Goal: Entertainment & Leisure: Consume media (video, audio)

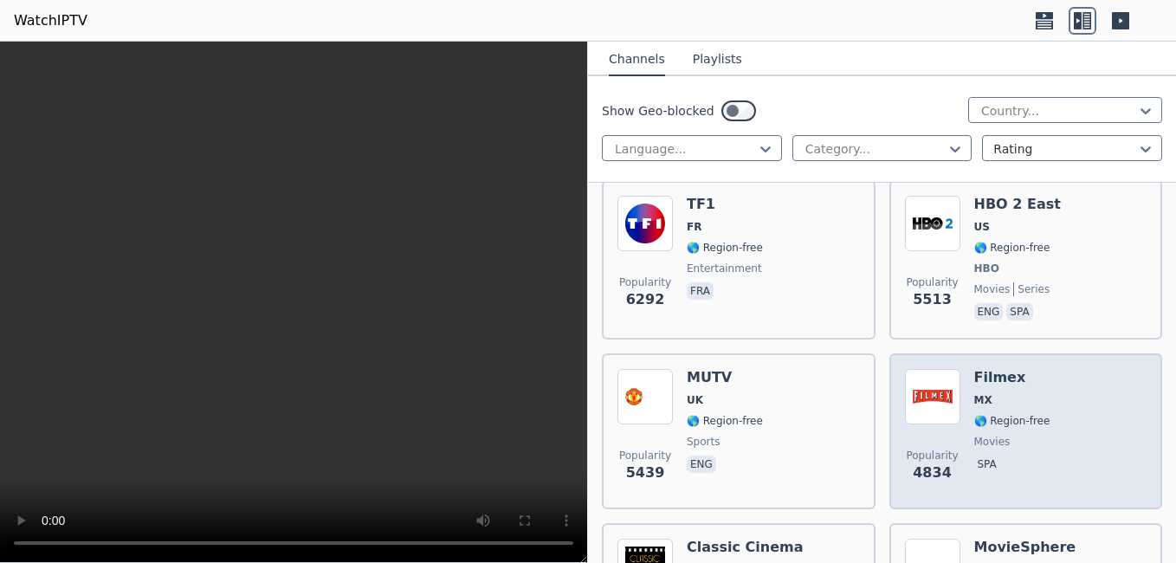
scroll to position [377, 0]
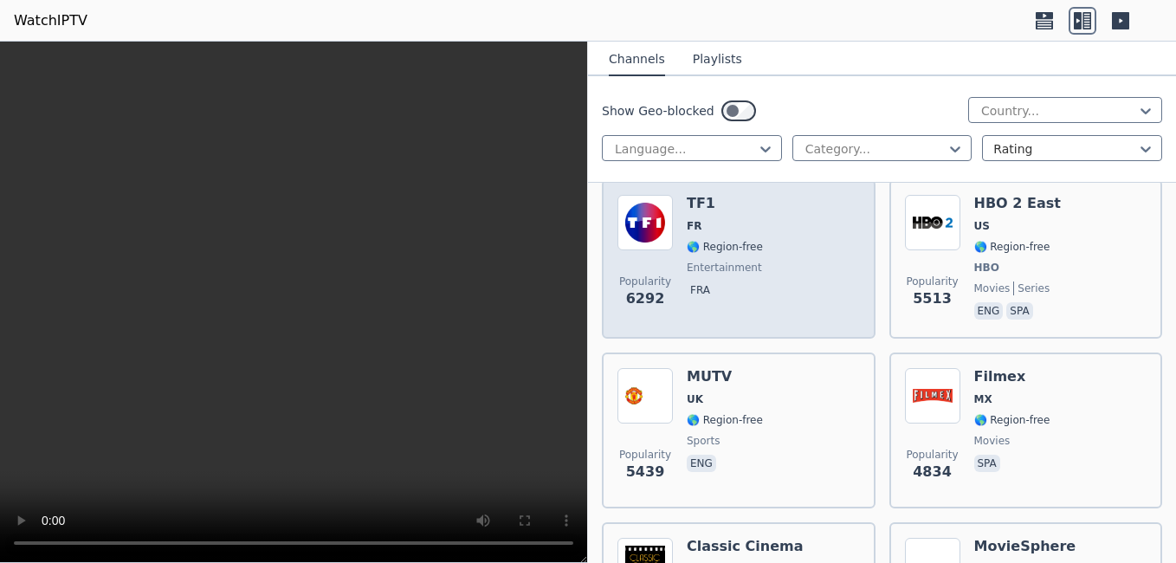
click at [796, 274] on div "Popularity 6292 TF1 FR 🌎 Region-free entertainment fra" at bounding box center [738, 259] width 242 height 128
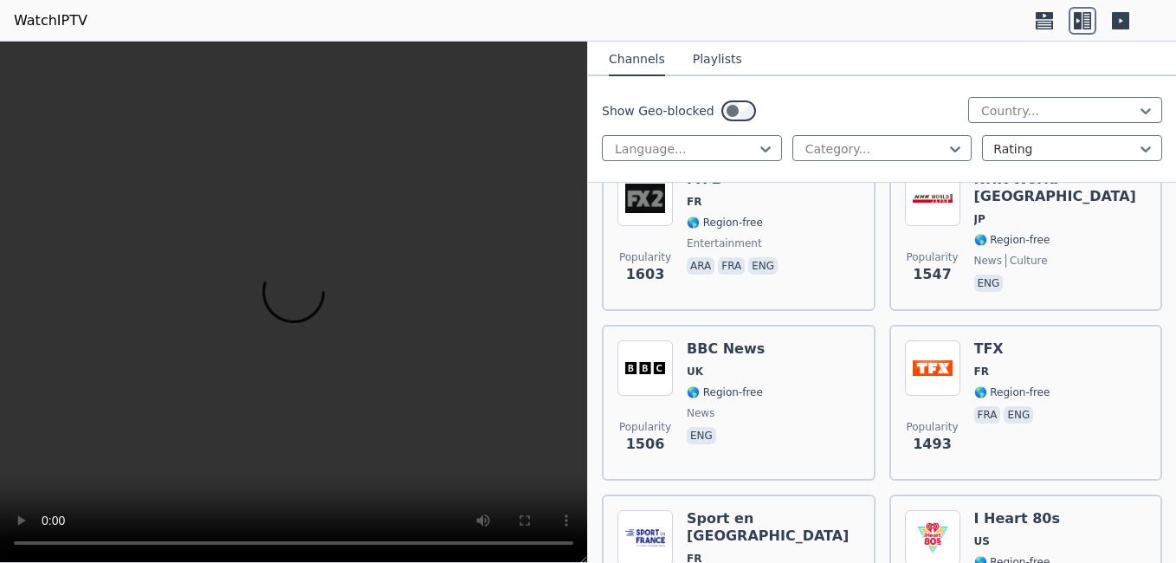
scroll to position [2622, 0]
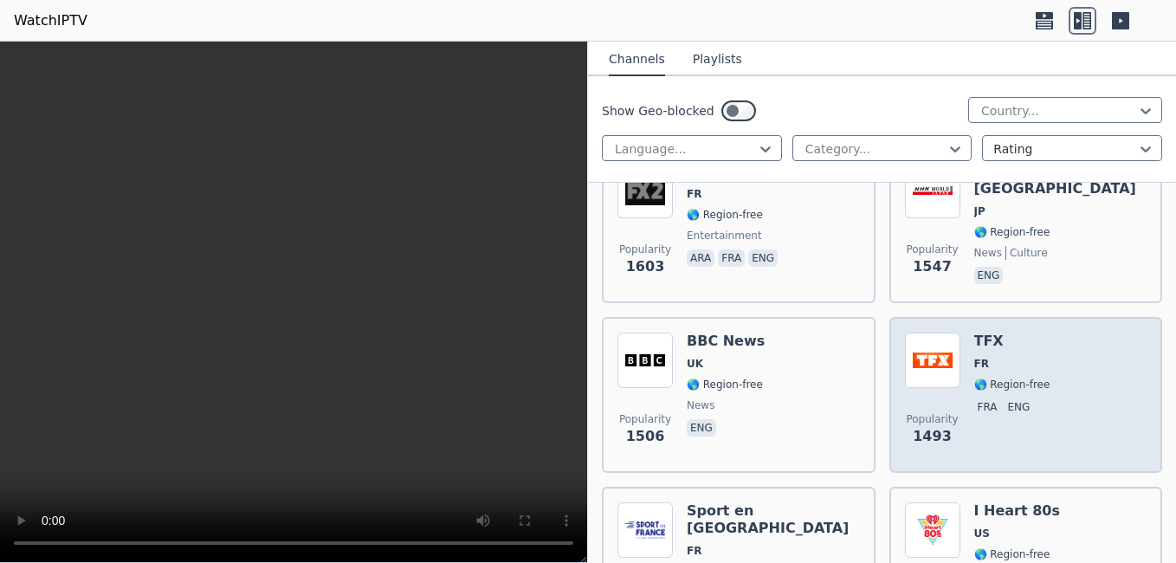
click at [1066, 394] on div "Popularity 1493 TFX FR 🌎 Region-free fra eng" at bounding box center [1026, 394] width 242 height 125
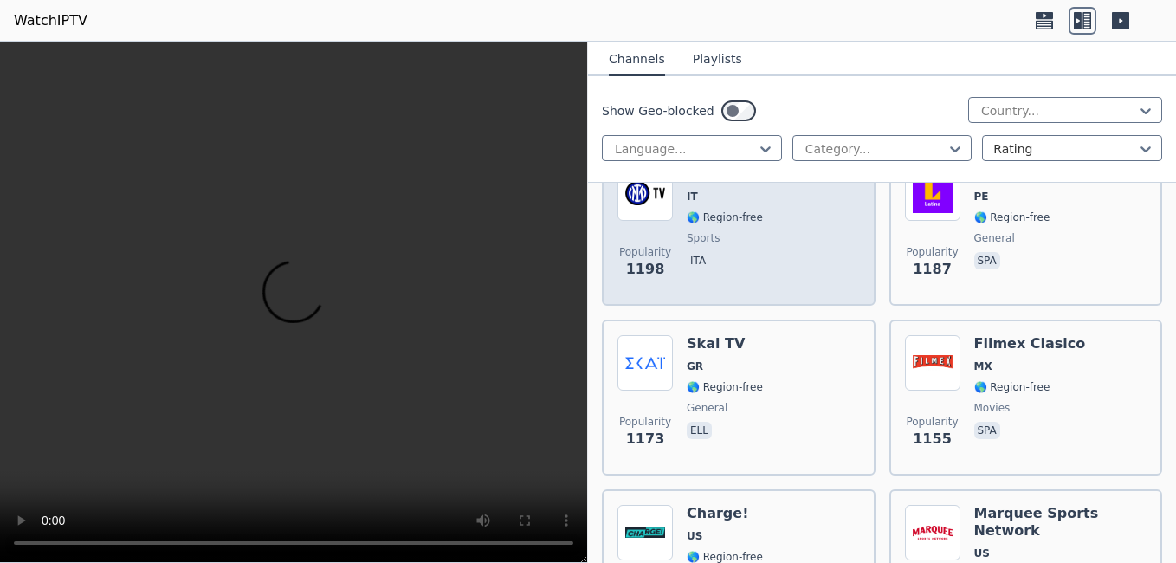
scroll to position [3978, 0]
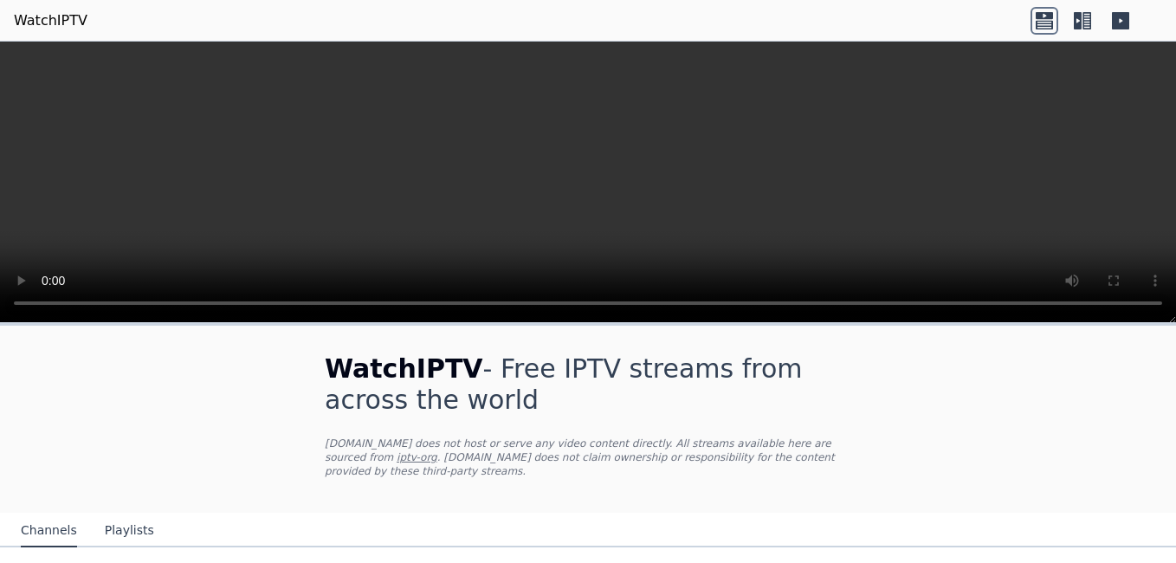
click at [1083, 25] on icon at bounding box center [1086, 20] width 9 height 17
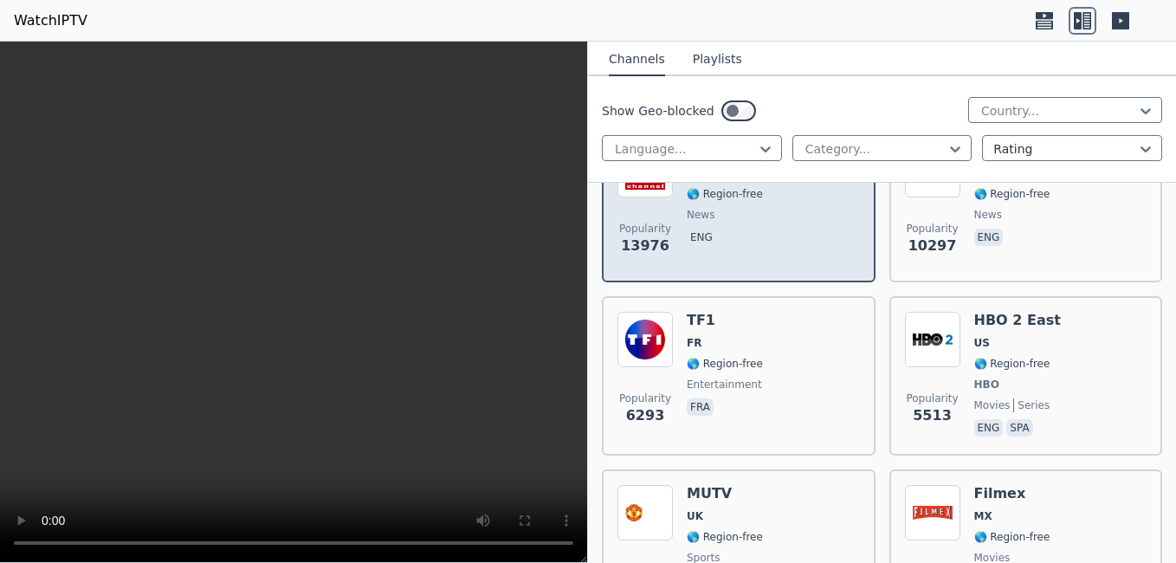
scroll to position [262, 0]
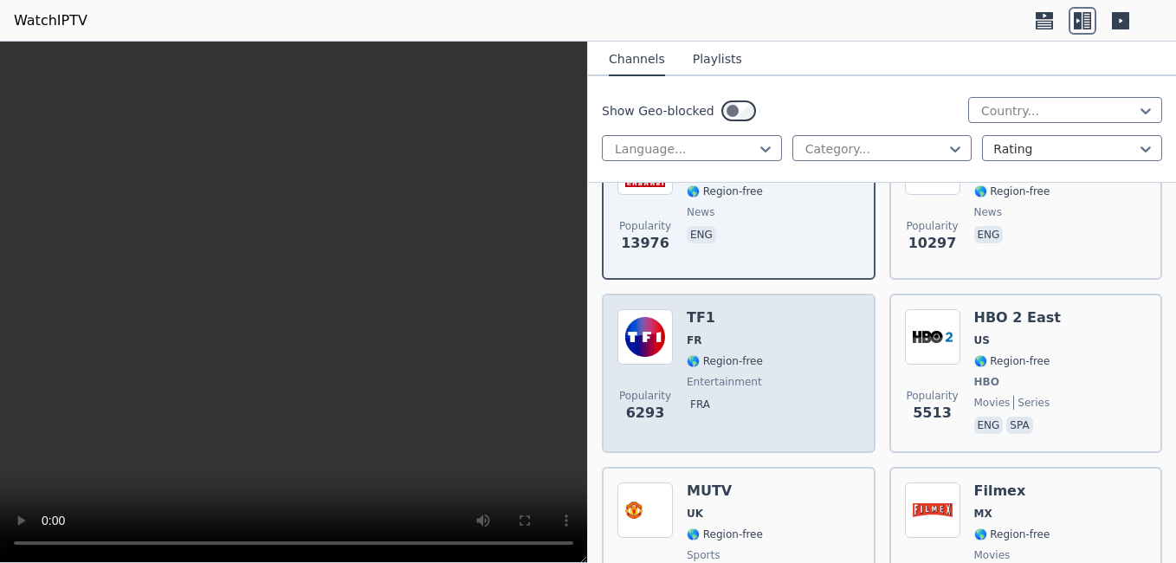
click at [770, 393] on div "Popularity 6293 TF1 FR 🌎 Region-free entertainment fra" at bounding box center [738, 373] width 242 height 128
